Goal: Information Seeking & Learning: Learn about a topic

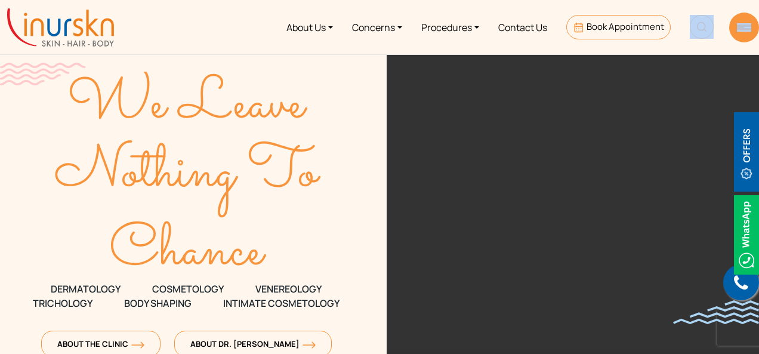
drag, startPoint x: 758, startPoint y: 15, endPoint x: 762, endPoint y: 60, distance: 45.5
click at [758, 60] on html "Enquiry Form Submit Offers & Pricing View All Permanent Laser Hair Reduction – …" at bounding box center [379, 177] width 759 height 354
click at [369, 32] on link "Concerns" at bounding box center [376, 27] width 69 height 45
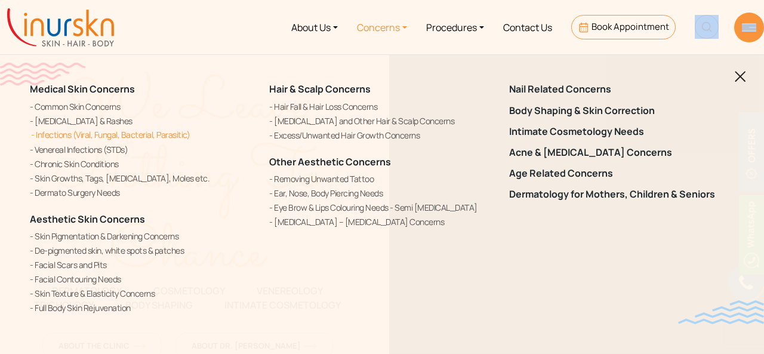
click at [126, 131] on link "Infections (Viral, Fungal, Bacterial, Parasitic)" at bounding box center [142, 134] width 225 height 13
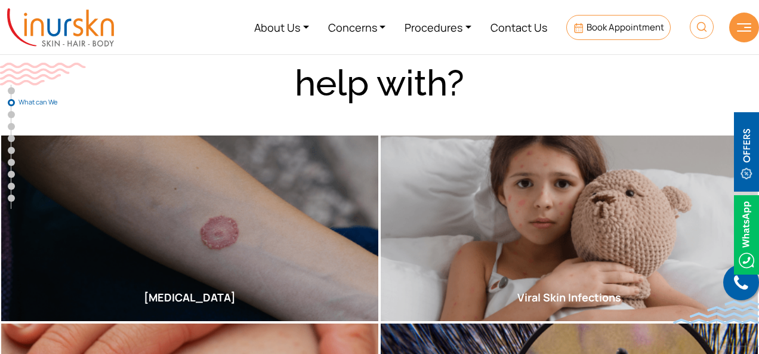
scroll to position [635, 0]
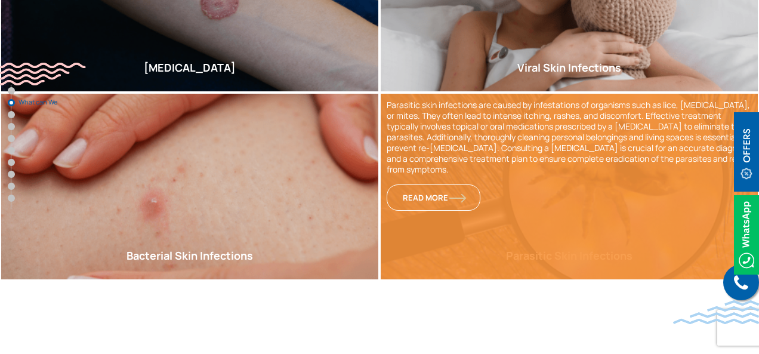
drag, startPoint x: 761, startPoint y: 4, endPoint x: 758, endPoint y: 108, distance: 104.5
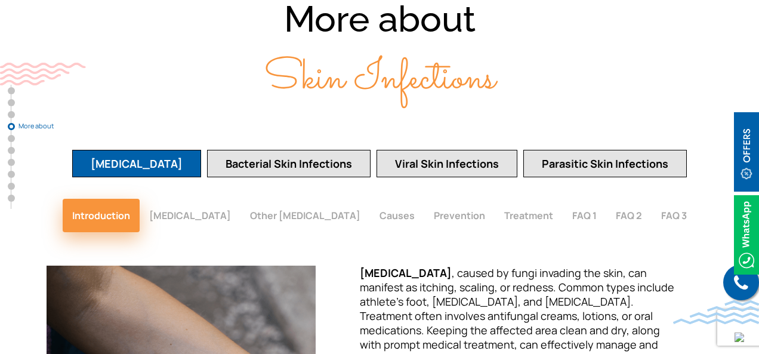
scroll to position [1832, 0]
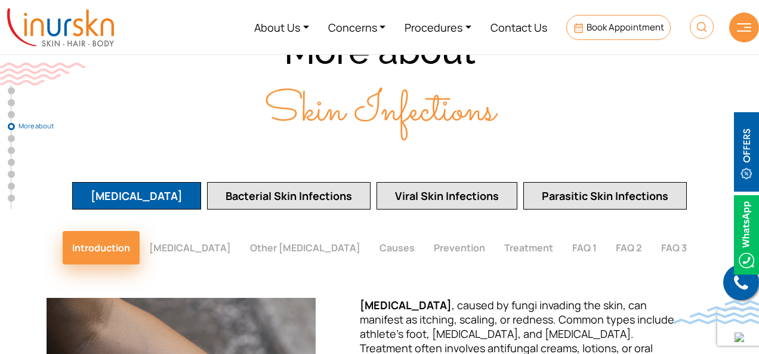
click at [194, 231] on button "Ringworm" at bounding box center [190, 247] width 101 height 33
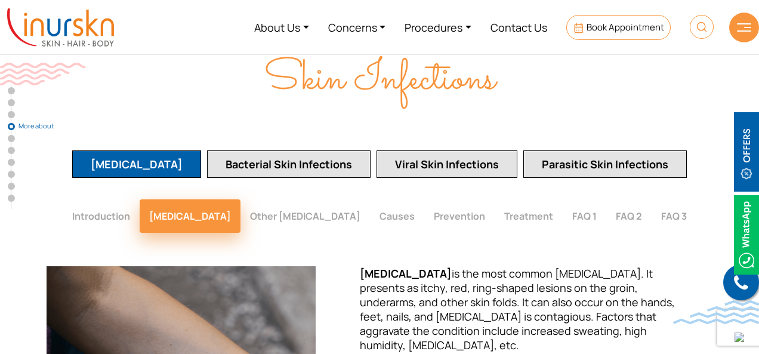
scroll to position [1896, 0]
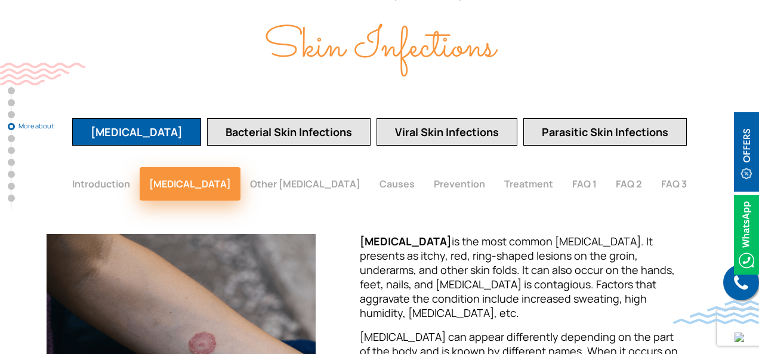
click at [325, 167] on button "Other Fungal Infections" at bounding box center [304, 183] width 129 height 33
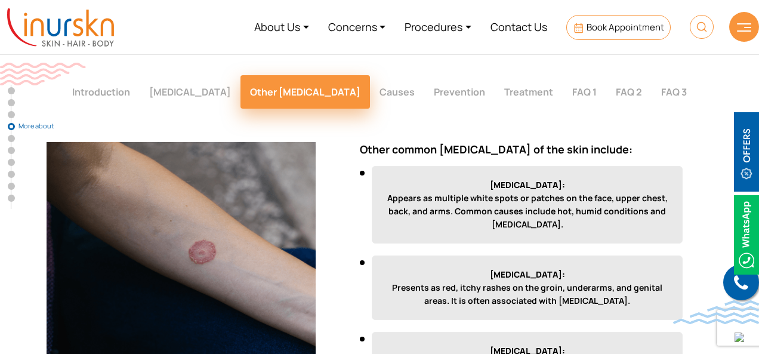
scroll to position [2001, 0]
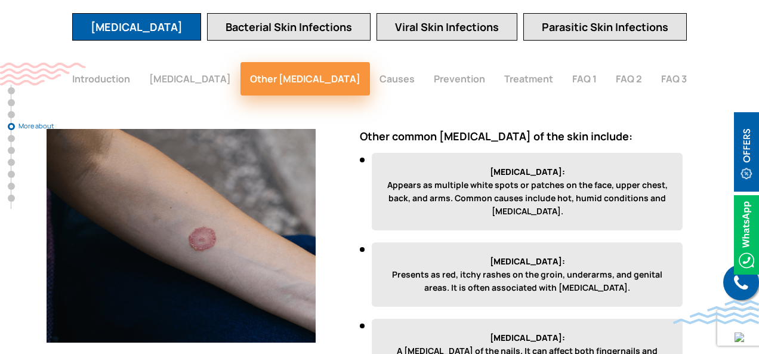
click at [382, 62] on button "Causes" at bounding box center [397, 78] width 54 height 33
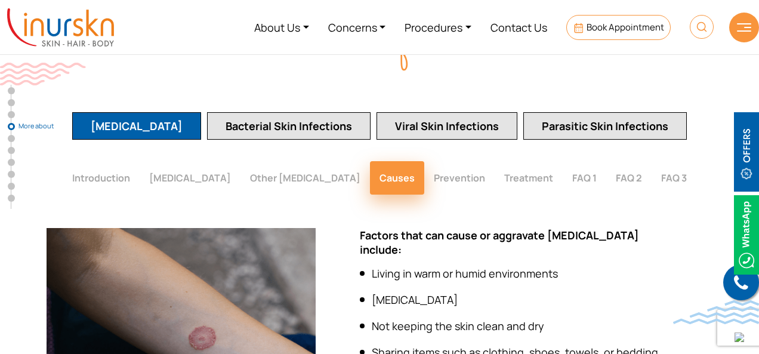
scroll to position [1915, 0]
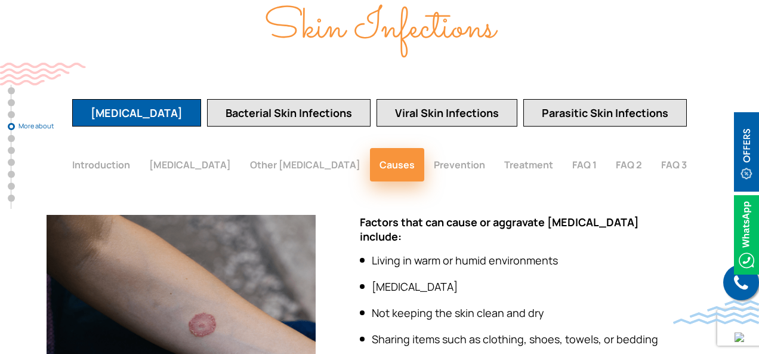
click at [584, 148] on button "FAQ 1" at bounding box center [585, 164] width 44 height 33
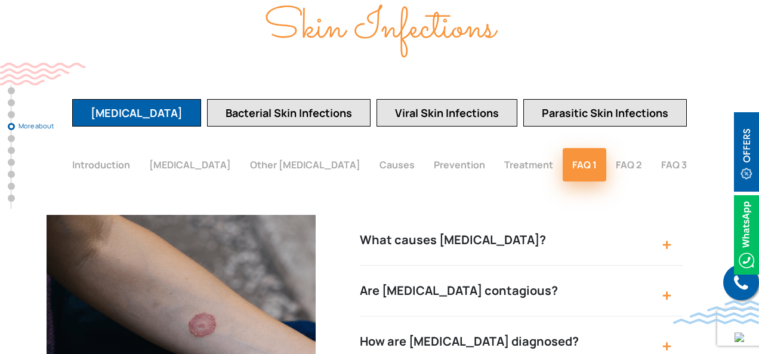
click at [663, 215] on button "What causes fungal skin infections?" at bounding box center [521, 240] width 323 height 51
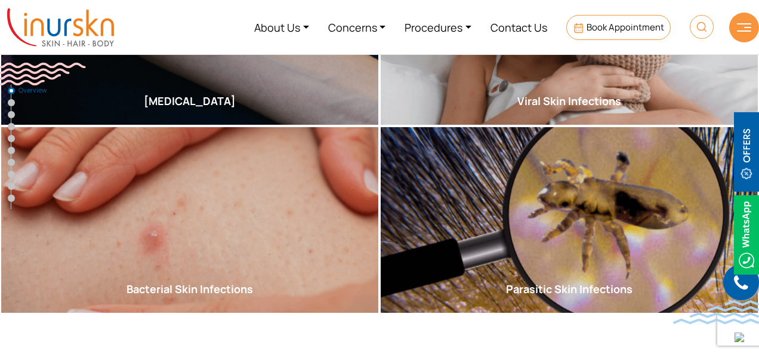
scroll to position [317, 0]
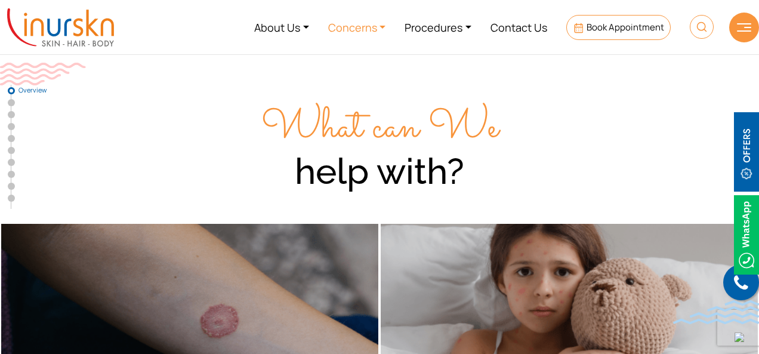
click at [373, 29] on link "Concerns" at bounding box center [357, 27] width 77 height 45
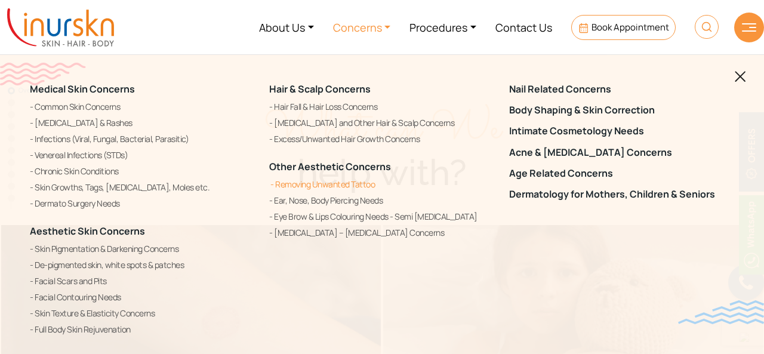
click at [339, 187] on link "Removing Unwanted Tattoo" at bounding box center [381, 184] width 225 height 14
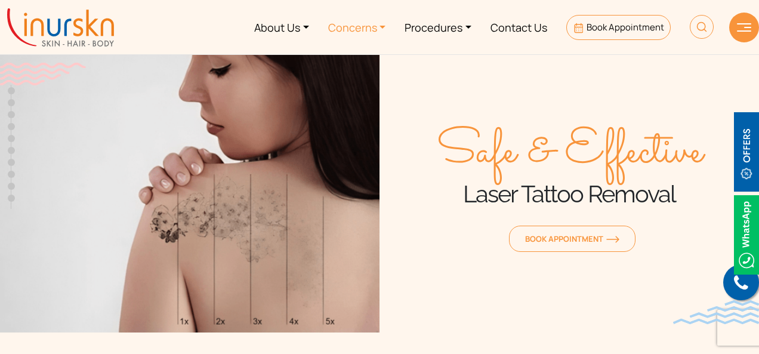
click at [339, 30] on link "Concerns" at bounding box center [357, 27] width 77 height 45
